Goal: Information Seeking & Learning: Learn about a topic

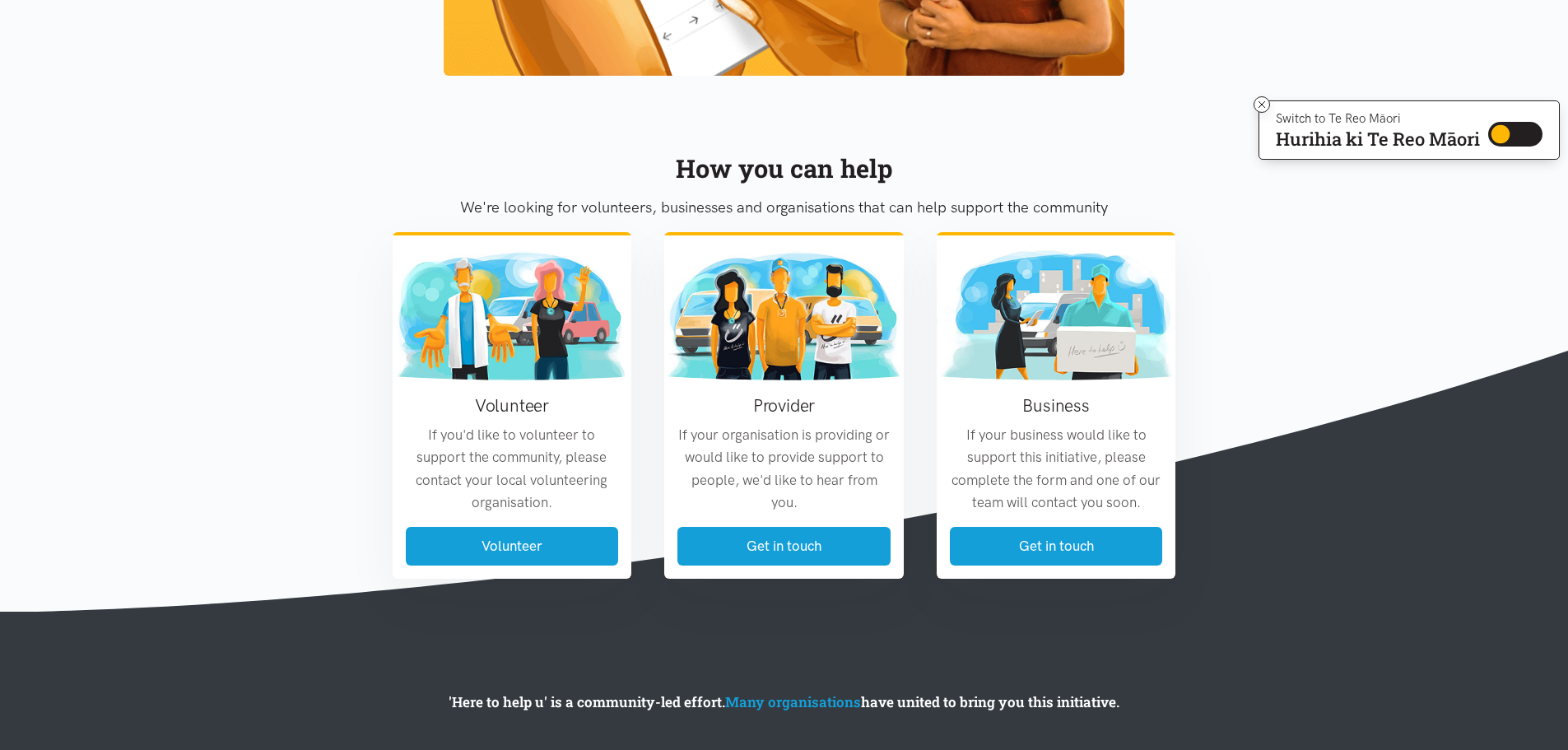
scroll to position [1898, 0]
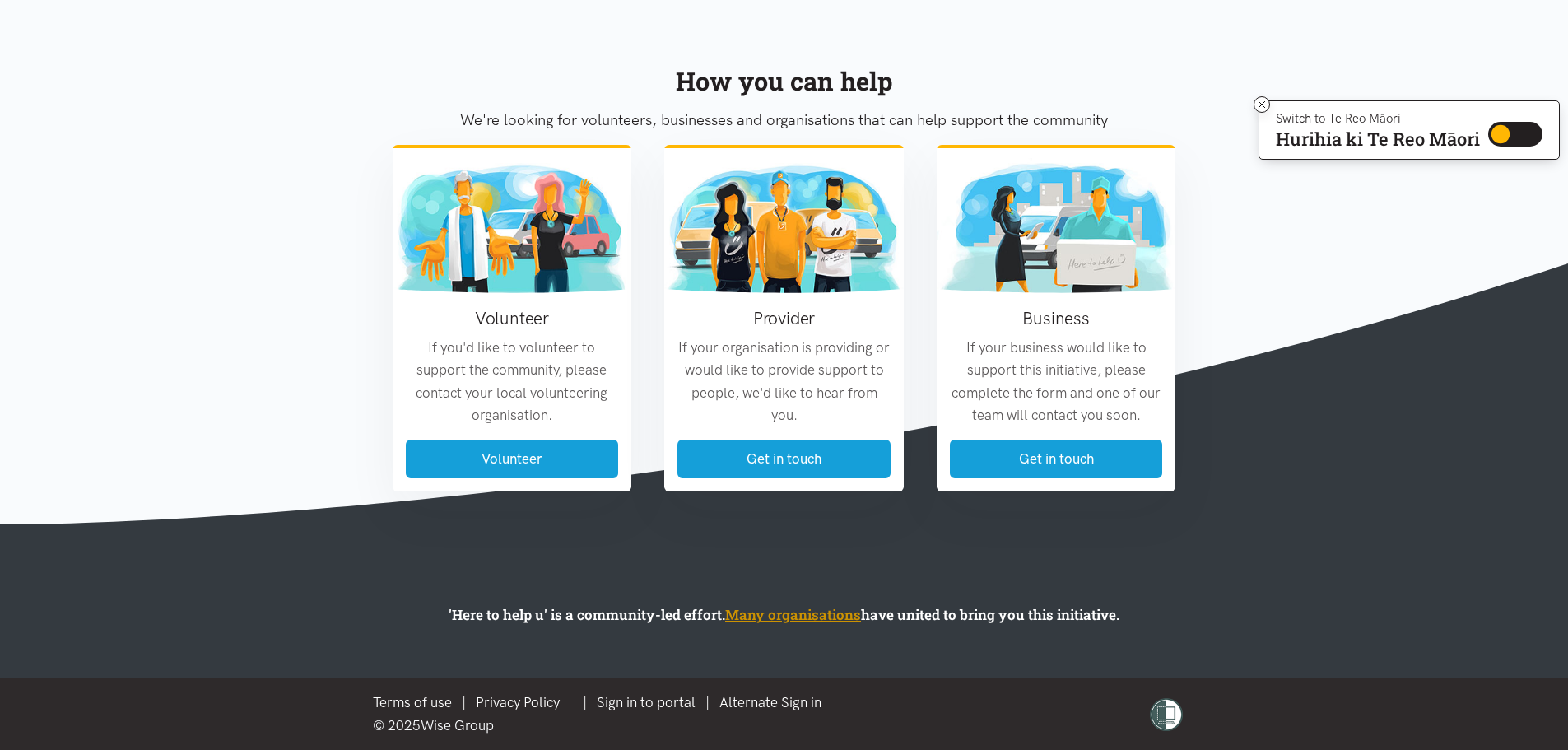
click at [825, 615] on link "Many organisations" at bounding box center [793, 615] width 136 height 19
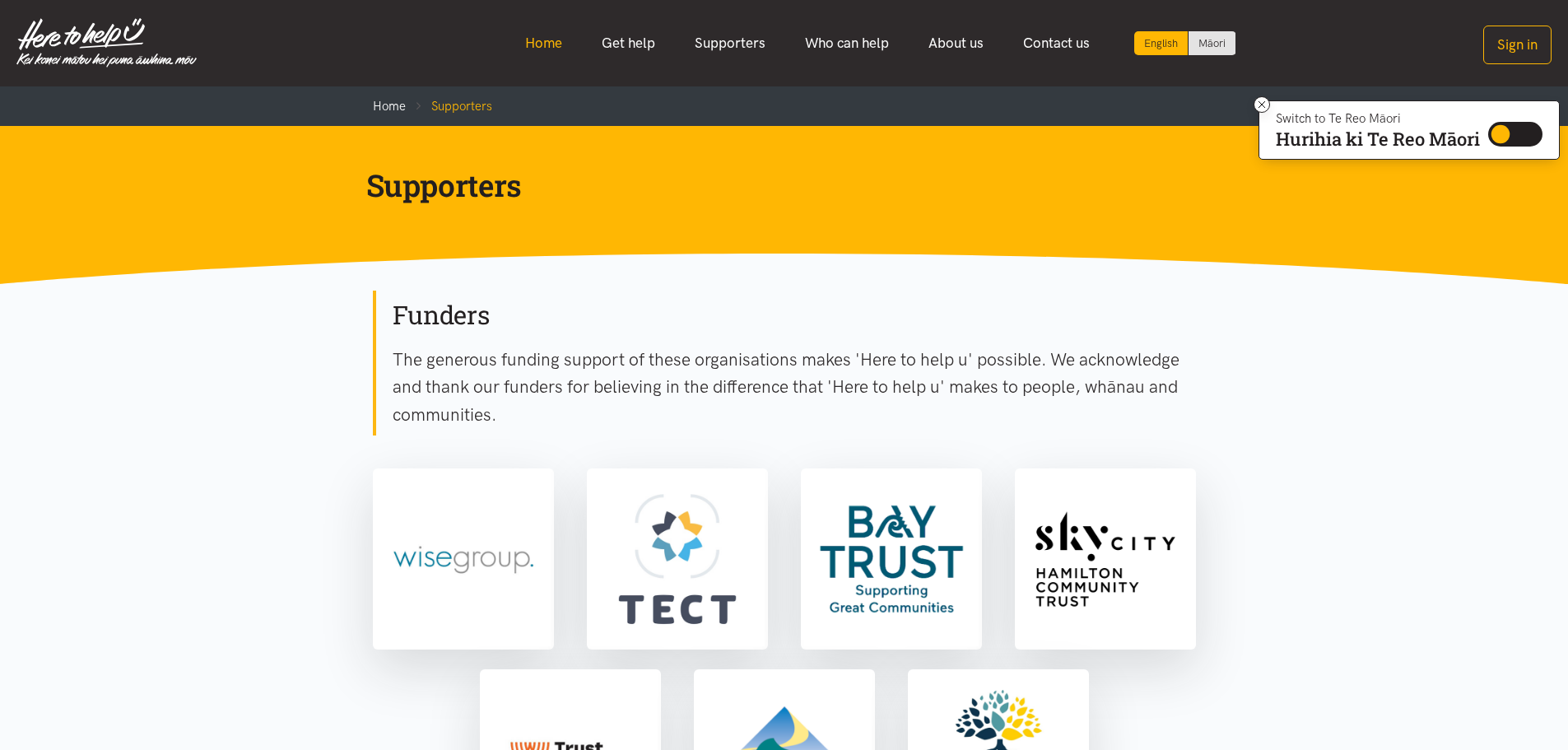
click at [537, 49] on link "Home" at bounding box center [543, 43] width 77 height 35
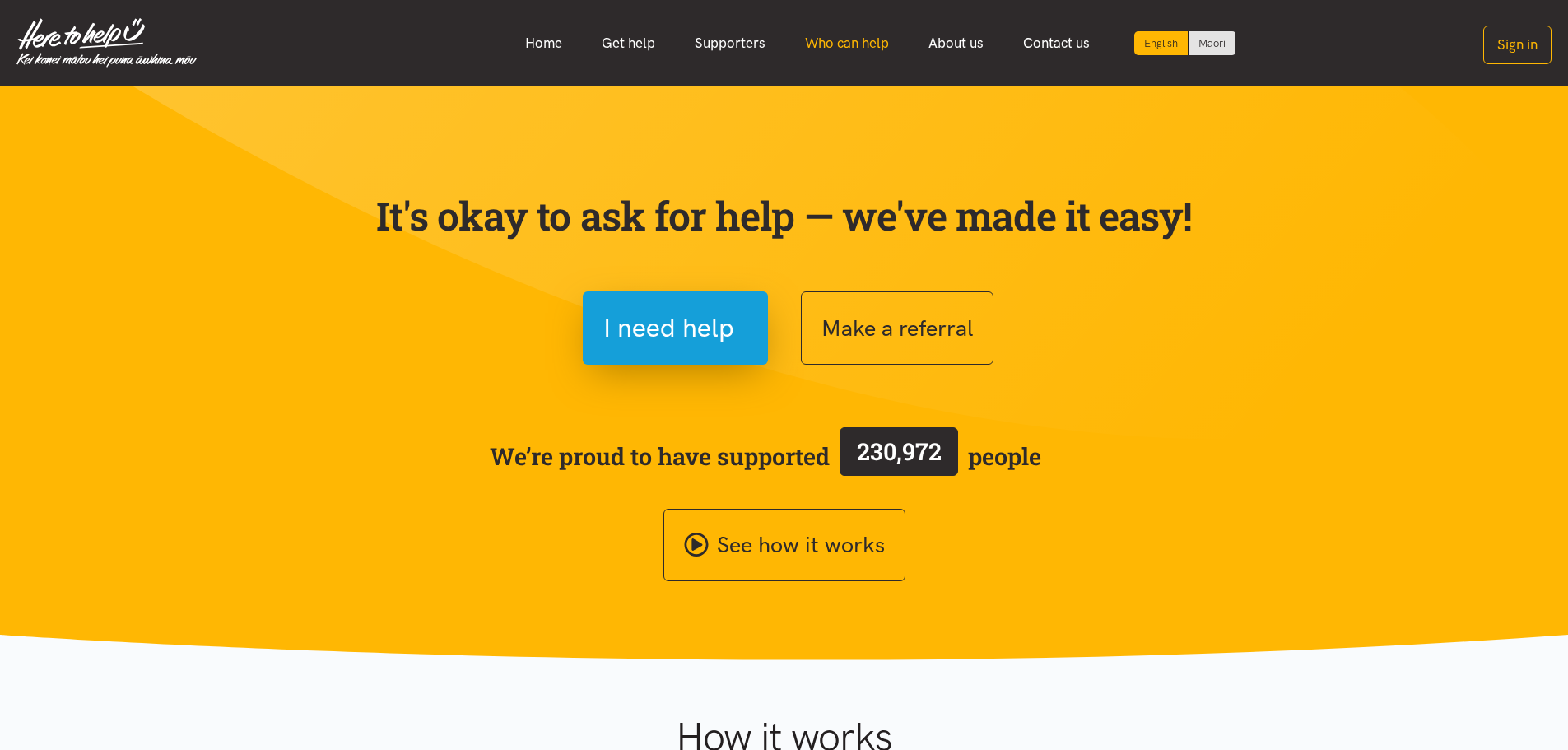
click at [849, 42] on link "Who can help" at bounding box center [846, 43] width 123 height 35
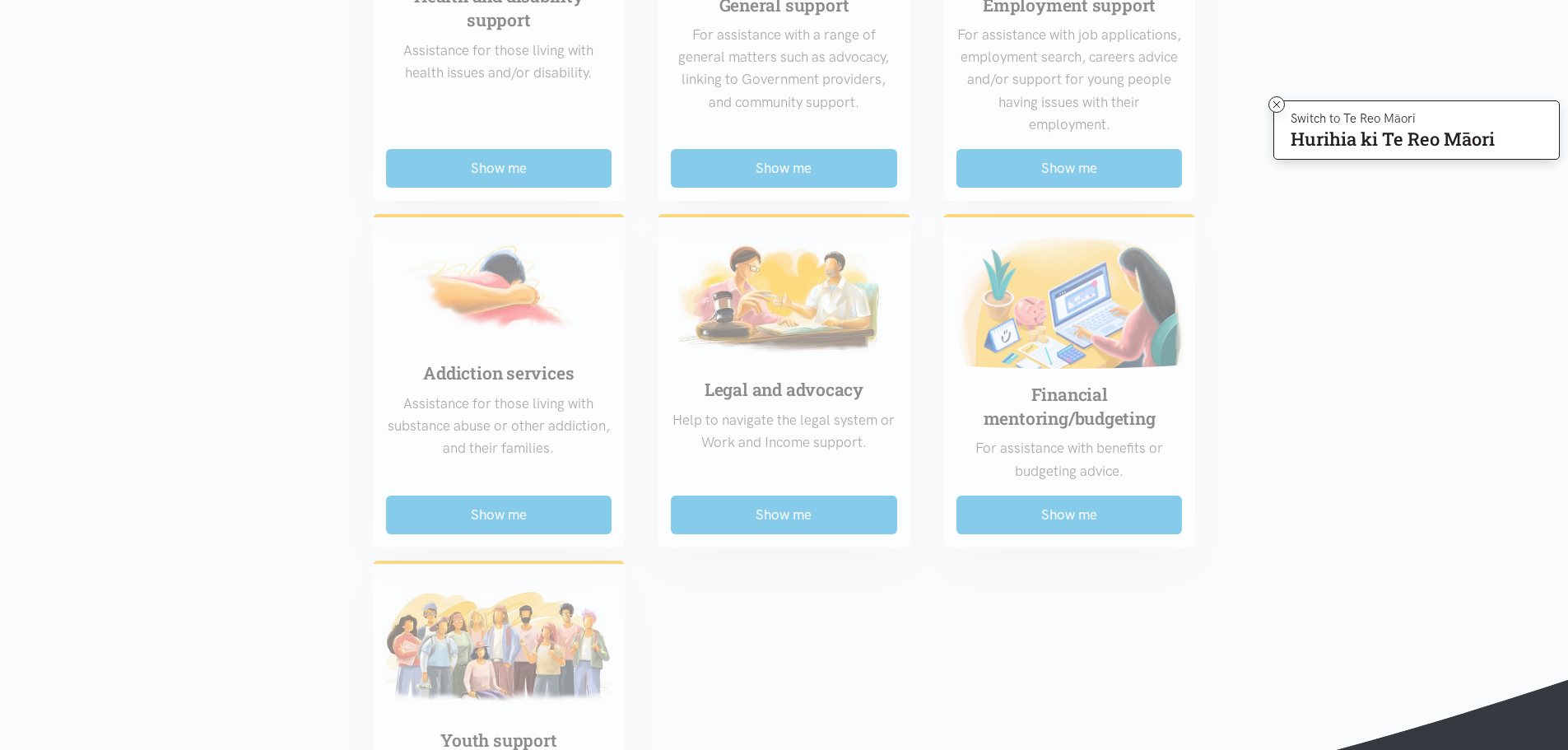
scroll to position [1070, 0]
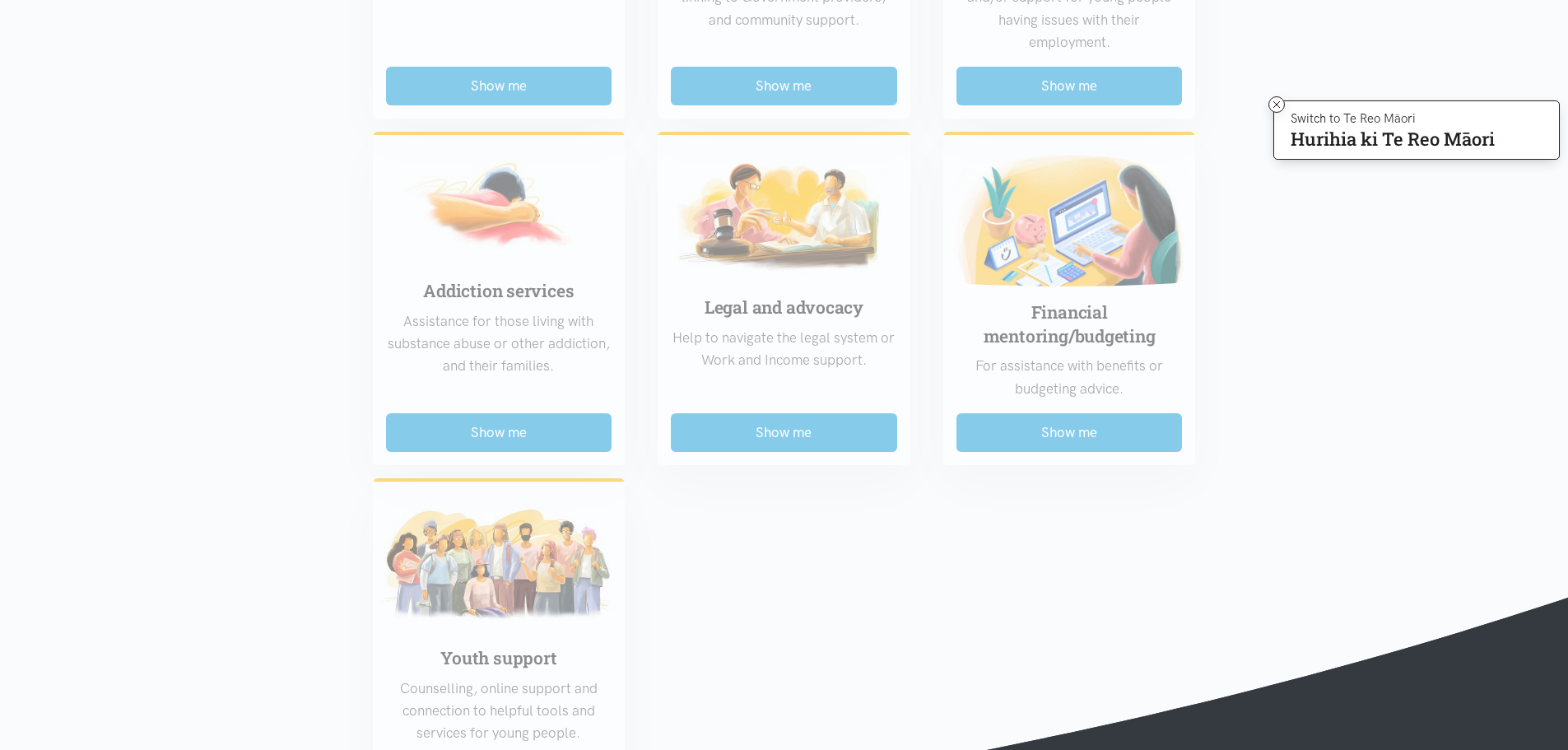
click at [550, 436] on div "Food support For emergency cases only – will include essential non-perishable f…" at bounding box center [784, 96] width 856 height 1425
click at [470, 438] on div "Food support For emergency cases only – will include essential non-perishable f…" at bounding box center [784, 96] width 856 height 1425
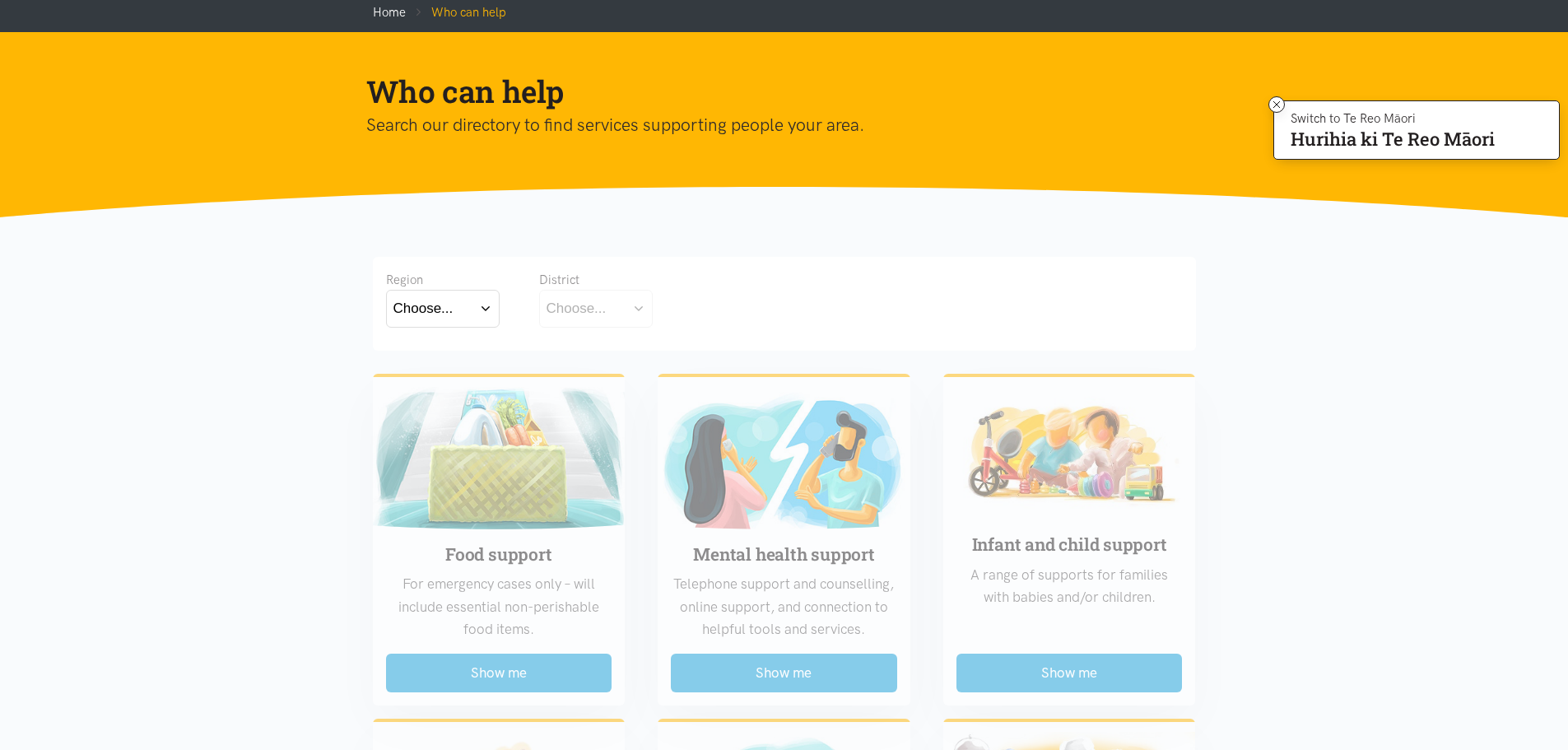
scroll to position [0, 0]
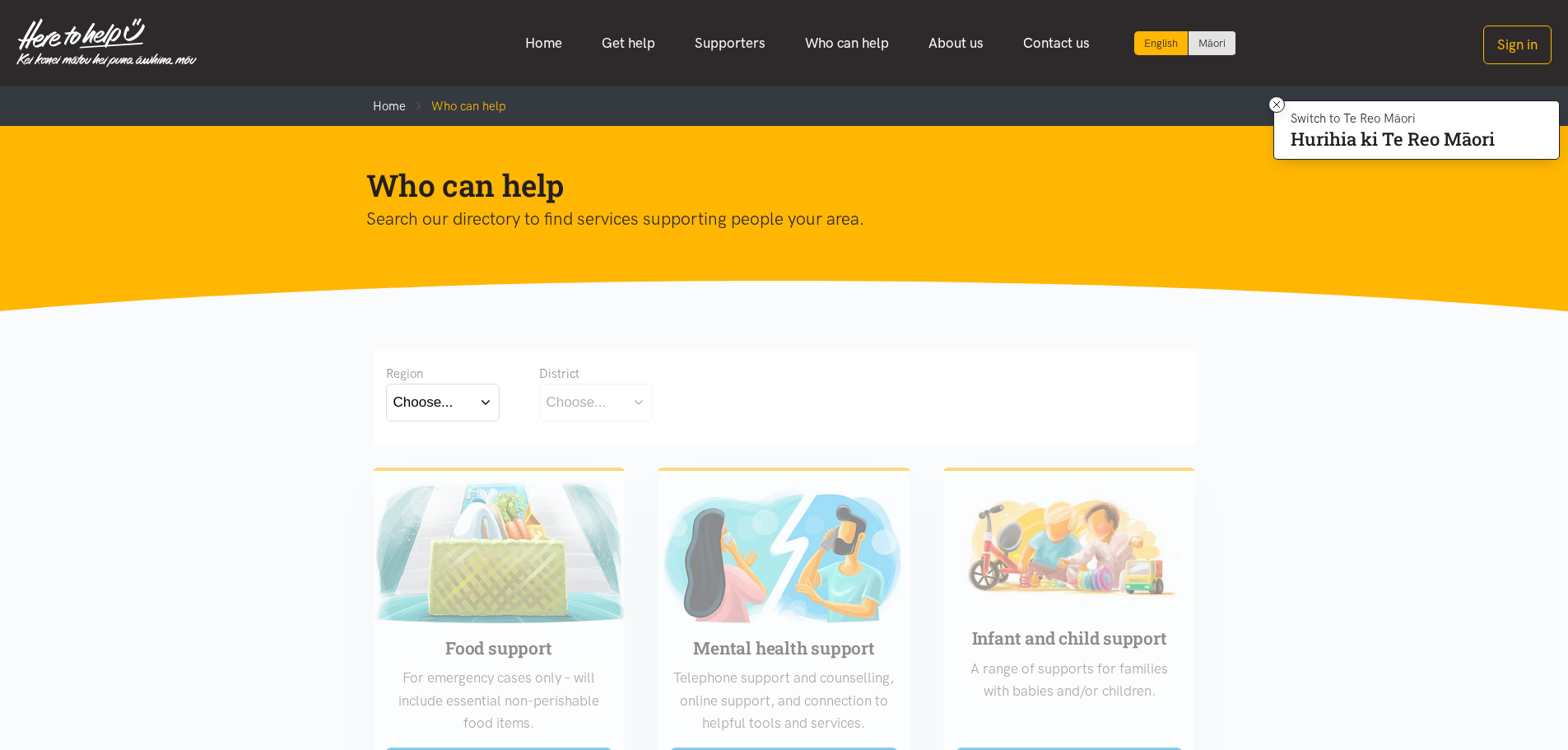
click at [476, 404] on button "Choose..." at bounding box center [443, 401] width 114 height 37
click at [678, 372] on div "Region Choose... Bay of Plenty Waikato District Choose..." at bounding box center [784, 394] width 796 height 61
click at [618, 397] on button "Choose..." at bounding box center [596, 401] width 114 height 37
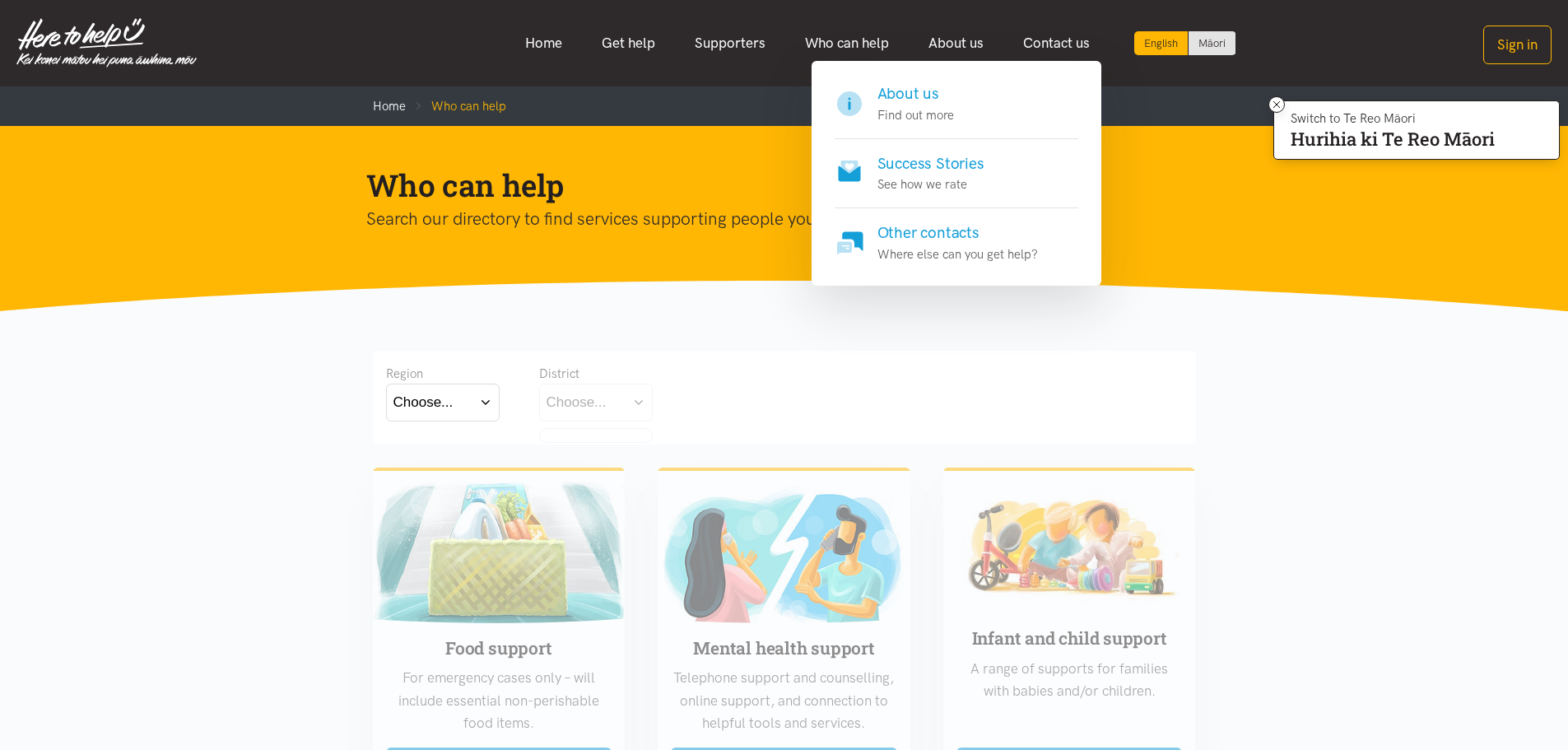
click at [923, 85] on h4 "About us" at bounding box center [915, 94] width 77 height 23
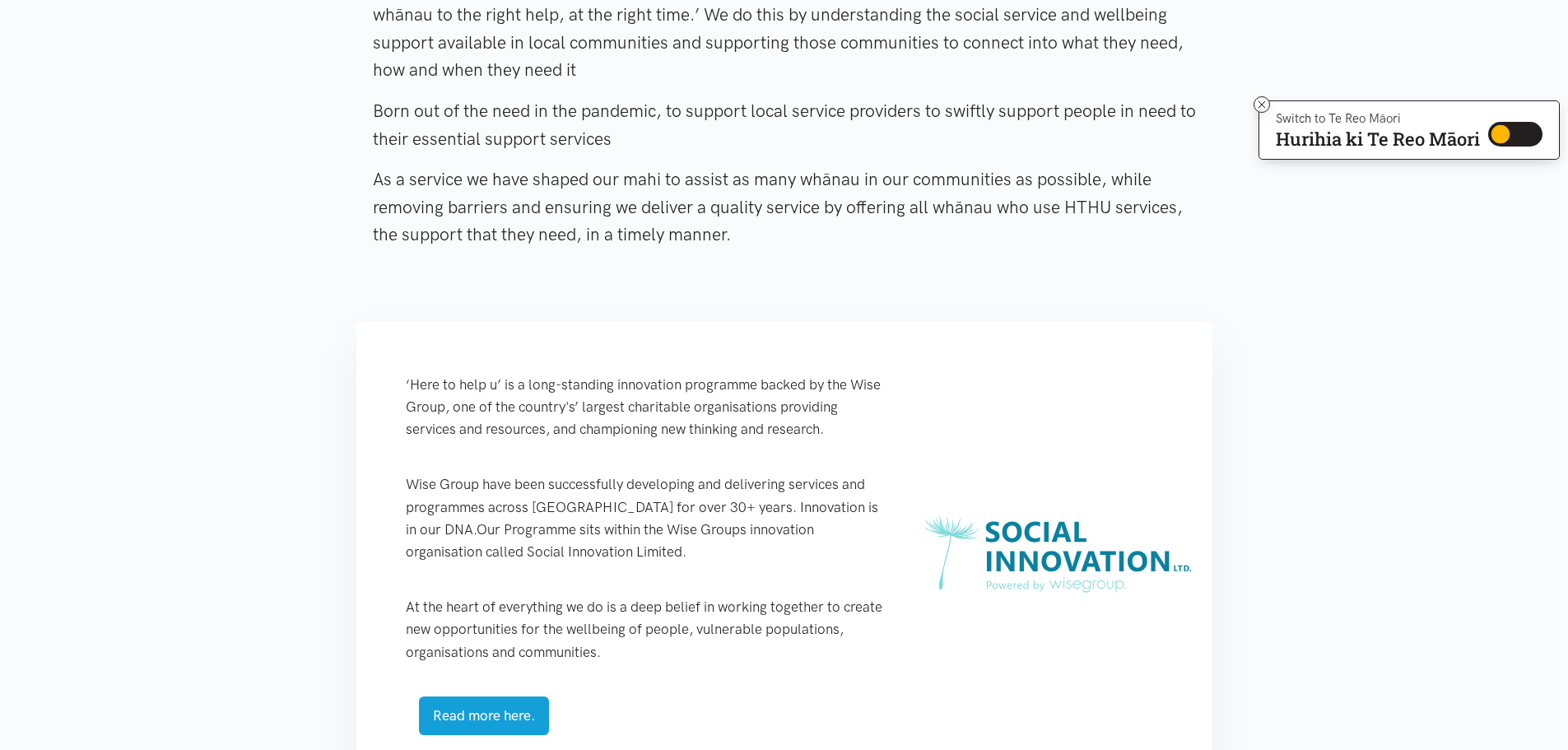
scroll to position [82, 0]
